Goal: Contribute content

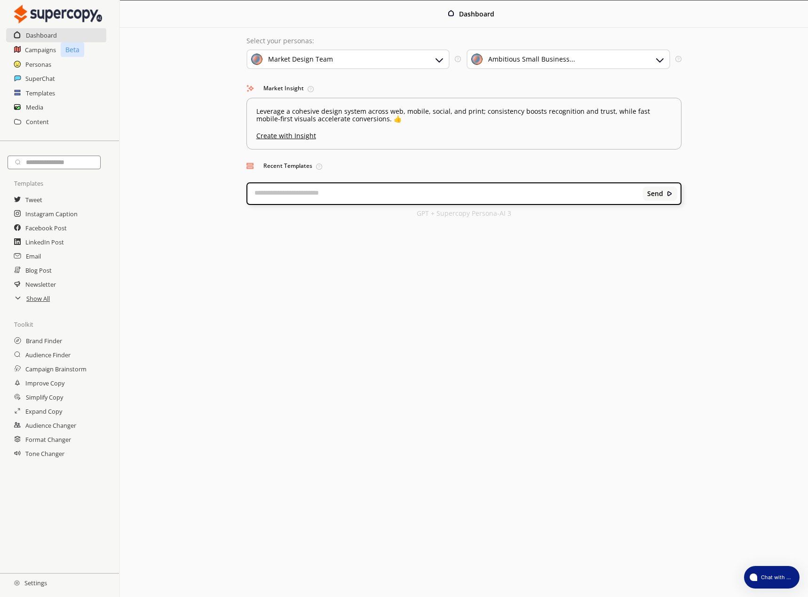
click at [578, 62] on div "Ambitious Small Business..." at bounding box center [568, 59] width 204 height 20
click at [579, 61] on div "Ambitious Small Business..." at bounding box center [568, 59] width 204 height 20
click at [37, 110] on h2 "Media" at bounding box center [35, 107] width 18 height 14
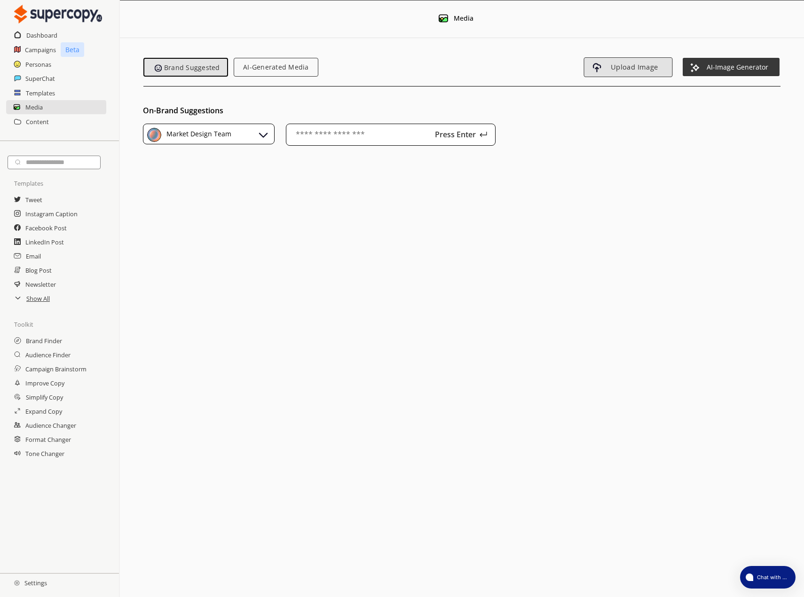
click at [645, 68] on span "Upload Image" at bounding box center [634, 67] width 65 height 8
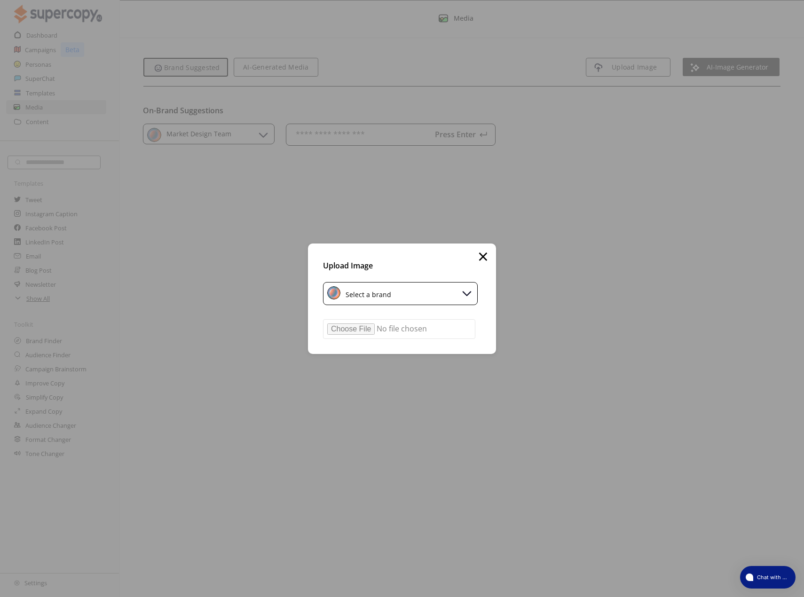
click at [402, 298] on div "Select a brand" at bounding box center [400, 294] width 154 height 22
click at [380, 334] on div "Market Design Team" at bounding box center [379, 338] width 65 height 8
click at [369, 328] on input "file" at bounding box center [399, 329] width 152 height 20
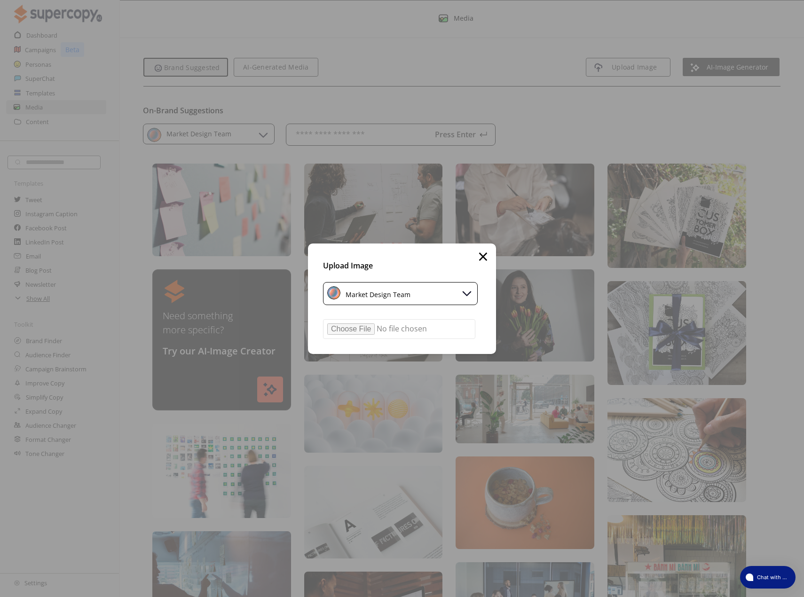
click at [357, 334] on input "file" at bounding box center [399, 329] width 152 height 20
type input "**********"
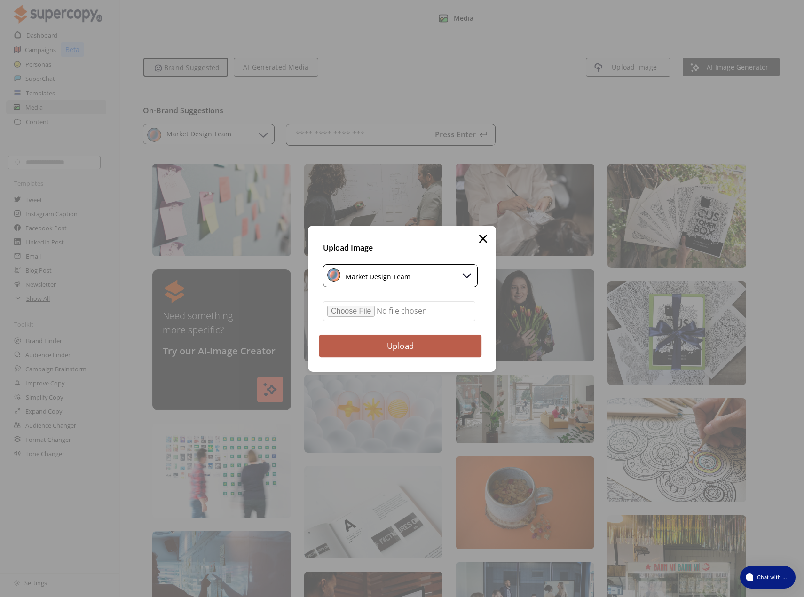
click at [412, 350] on button "Upload" at bounding box center [400, 345] width 163 height 23
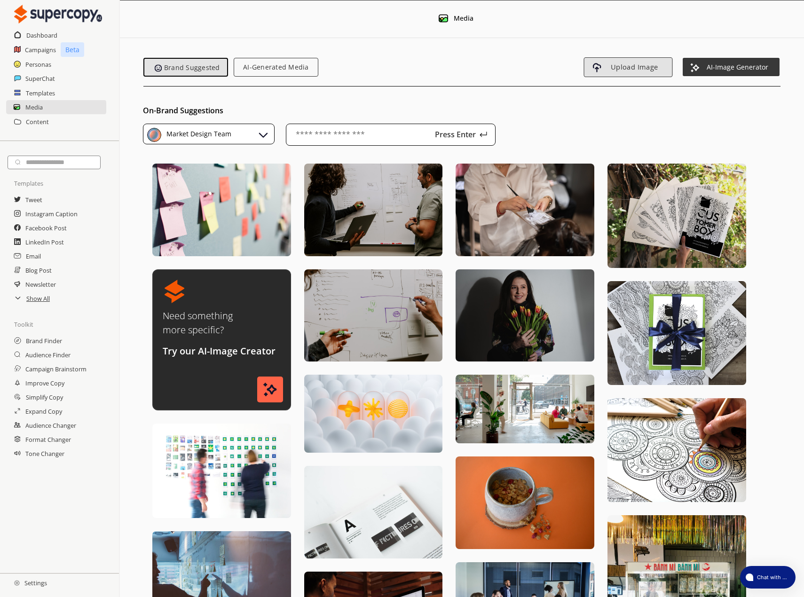
click at [647, 70] on span "Upload Image" at bounding box center [634, 67] width 65 height 8
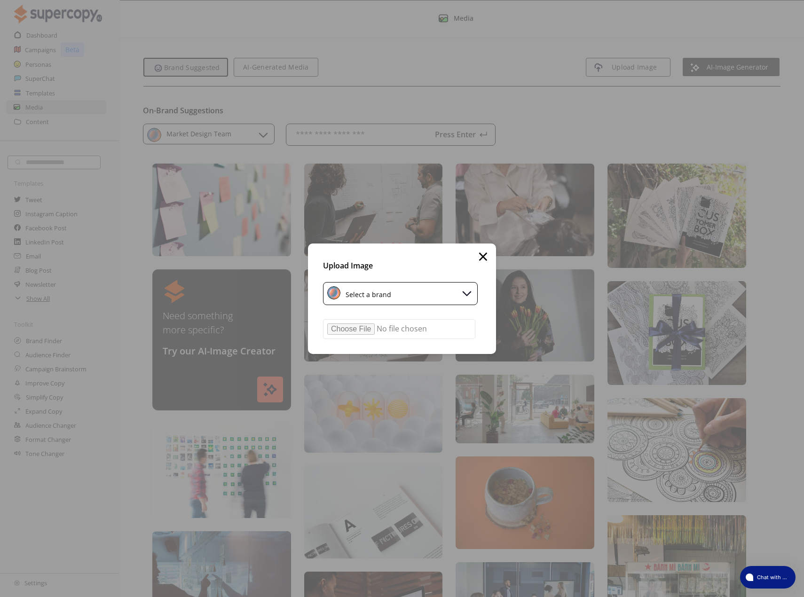
click at [411, 296] on div "Select a brand" at bounding box center [400, 294] width 154 height 22
click at [369, 332] on div "Market Design Team" at bounding box center [372, 338] width 82 height 15
click at [352, 329] on input "file" at bounding box center [399, 329] width 152 height 20
type input "**********"
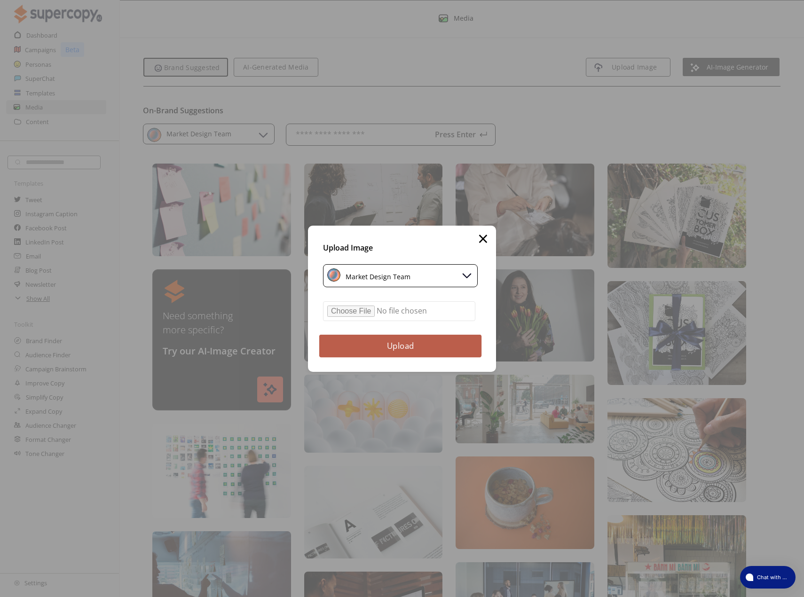
click at [431, 341] on button "Upload" at bounding box center [400, 345] width 163 height 23
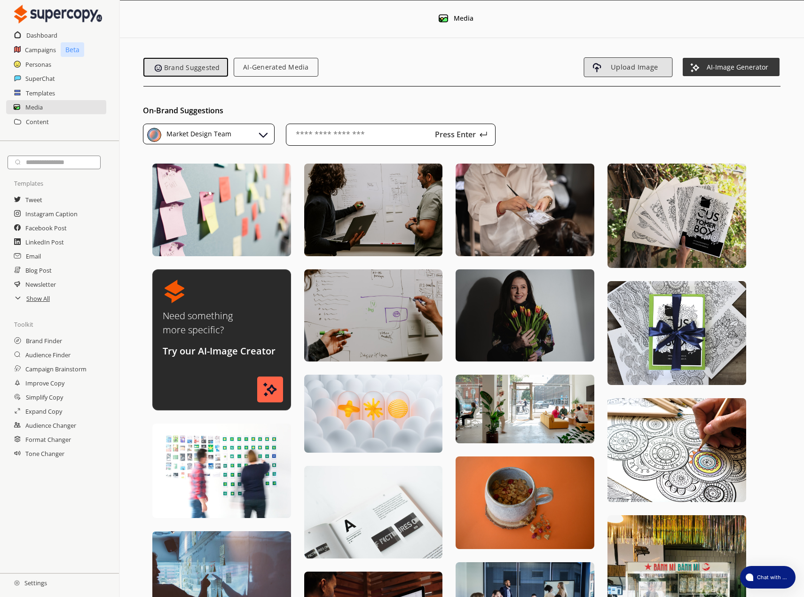
click at [618, 68] on span "Upload Image" at bounding box center [634, 67] width 65 height 8
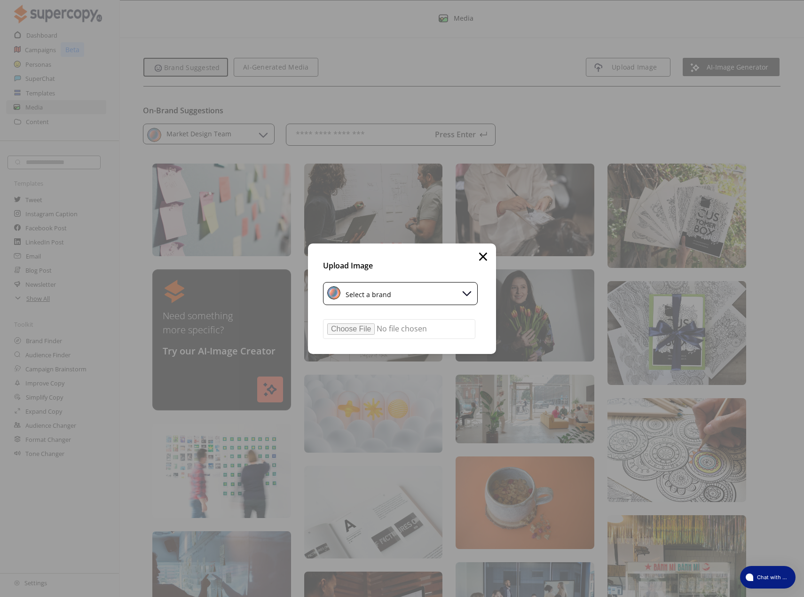
click at [345, 294] on div "Select a brand" at bounding box center [366, 293] width 49 height 10
click at [342, 331] on img at bounding box center [338, 338] width 15 height 15
click at [342, 325] on input "file" at bounding box center [399, 329] width 152 height 20
type input "**********"
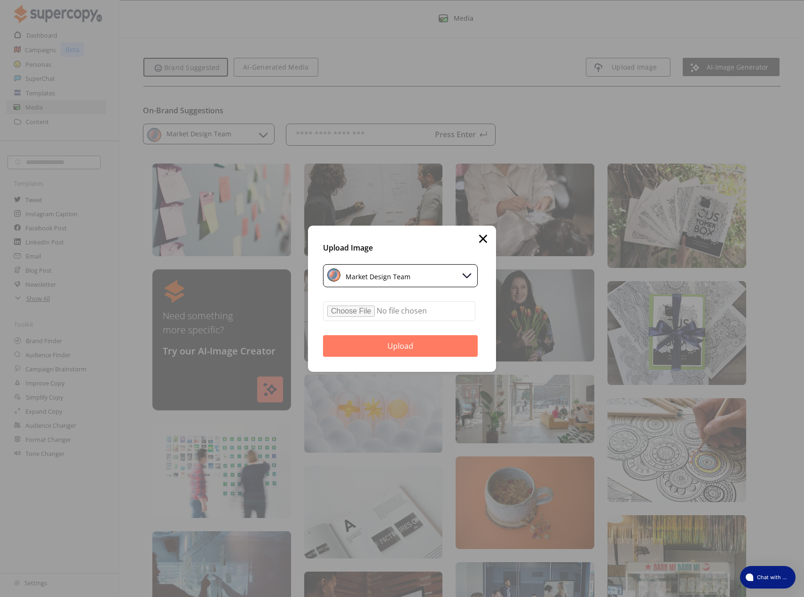
click at [412, 347] on button "Upload" at bounding box center [400, 346] width 155 height 22
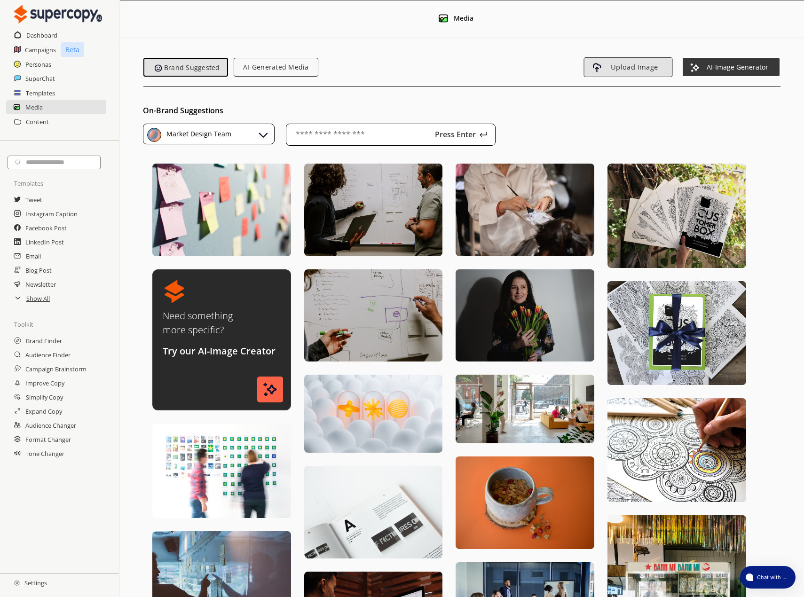
click at [636, 68] on span "Upload Image" at bounding box center [634, 67] width 65 height 8
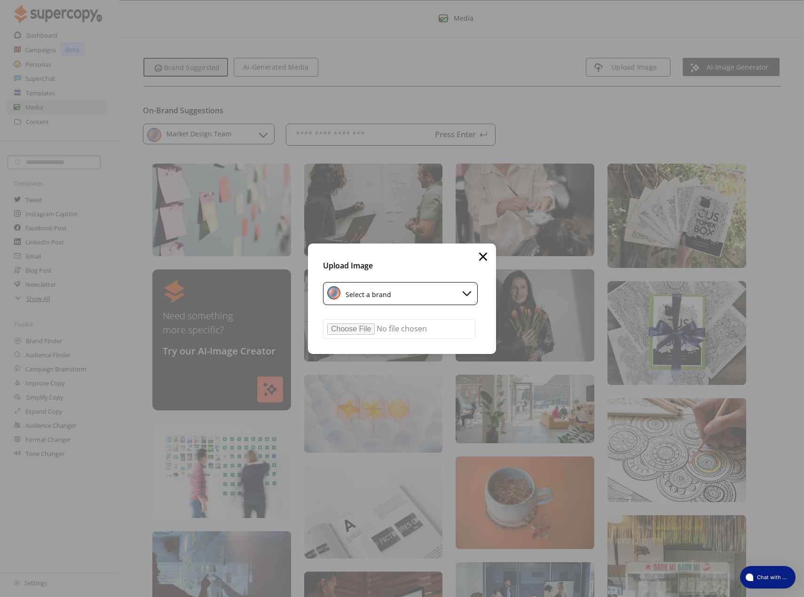
click at [402, 295] on div "Select a brand" at bounding box center [400, 294] width 154 height 22
click at [379, 330] on li "Market Design Team" at bounding box center [400, 338] width 153 height 24
click at [370, 331] on div "Market Design Team" at bounding box center [372, 338] width 82 height 15
click at [357, 325] on input "file" at bounding box center [399, 329] width 152 height 20
type input "**********"
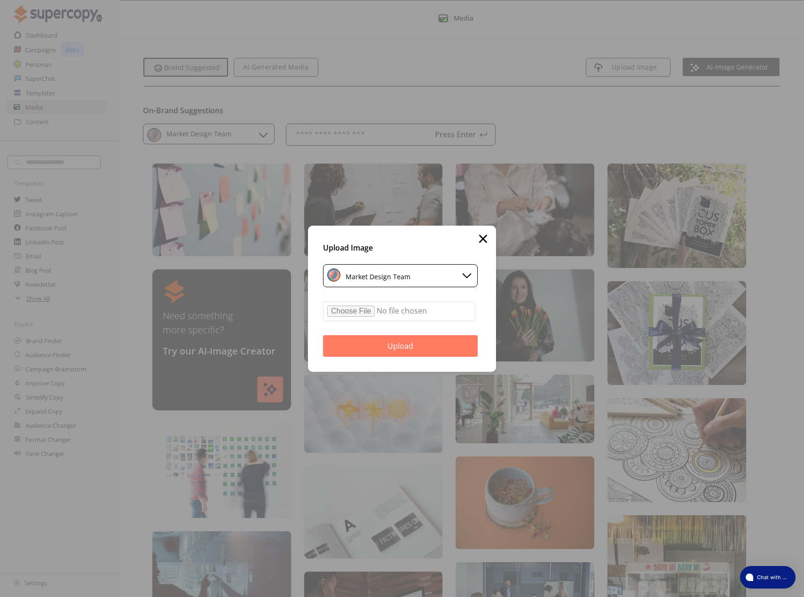
click at [408, 345] on button "Upload" at bounding box center [400, 346] width 155 height 22
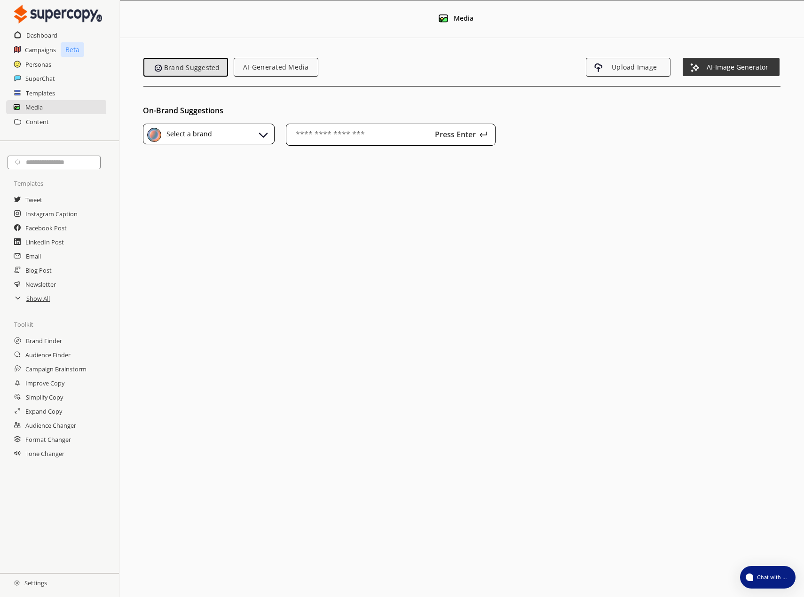
click at [227, 134] on div "Select a brand" at bounding box center [208, 134] width 131 height 21
click at [192, 175] on div "Market Design Team" at bounding box center [226, 178] width 90 height 8
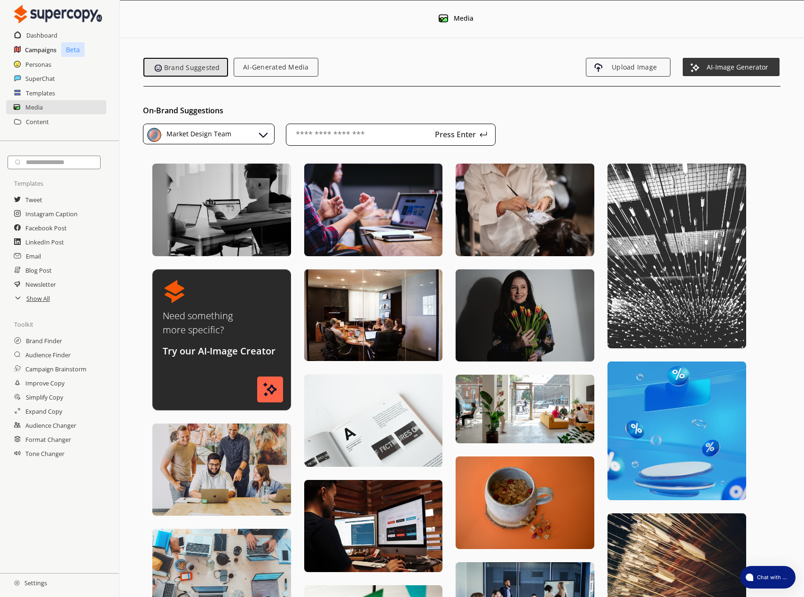
click at [45, 49] on h2 "Campaigns" at bounding box center [41, 50] width 32 height 14
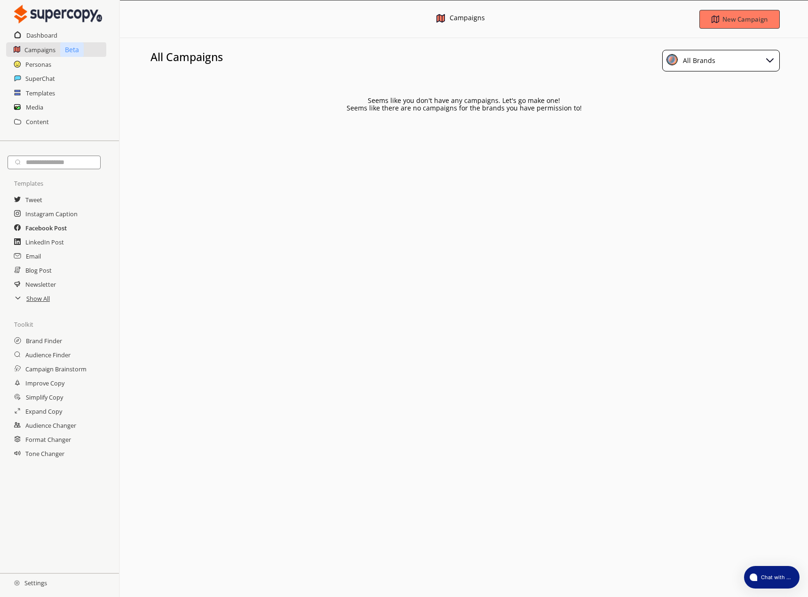
click at [41, 230] on h2 "Facebook Post" at bounding box center [45, 228] width 41 height 14
